Goal: Task Accomplishment & Management: Use online tool/utility

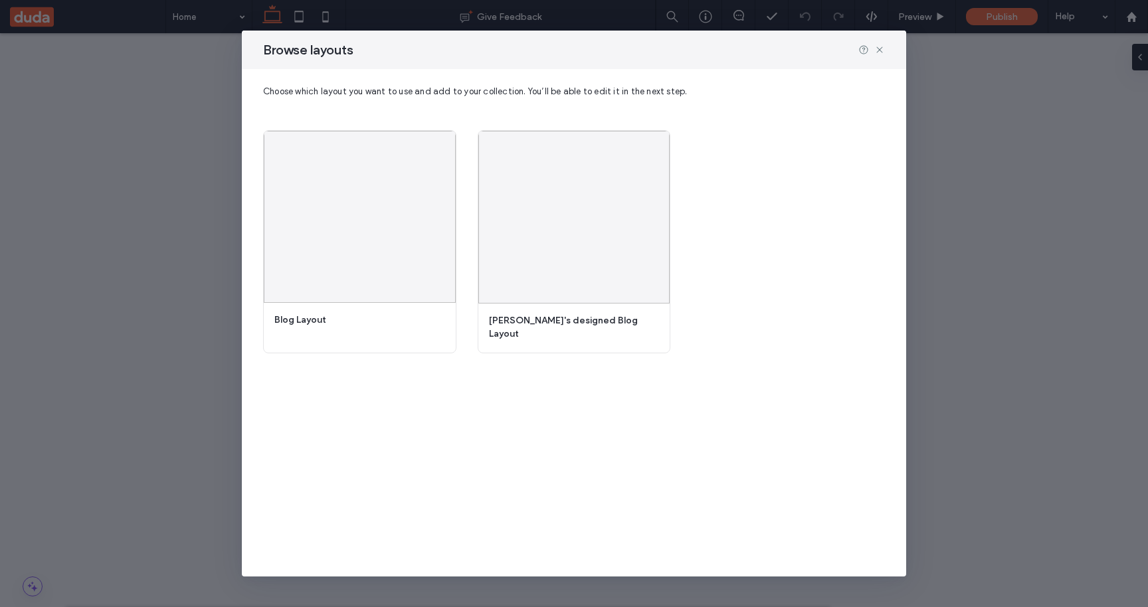
click at [720, 57] on div "Browse layouts" at bounding box center [574, 50] width 664 height 39
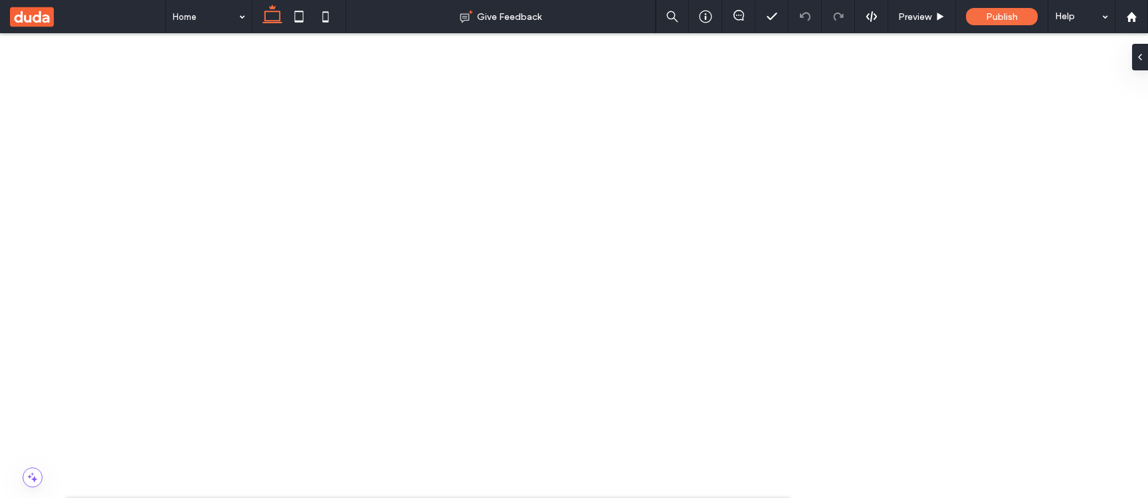
scroll to position [505, 0]
